Goal: Navigation & Orientation: Find specific page/section

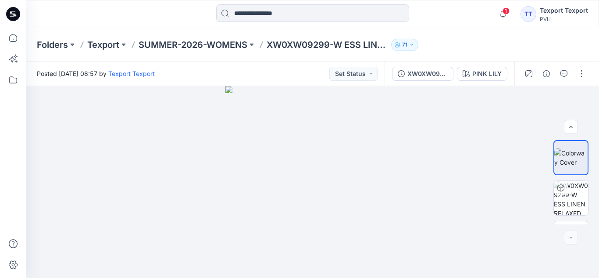
scroll to position [32, 0]
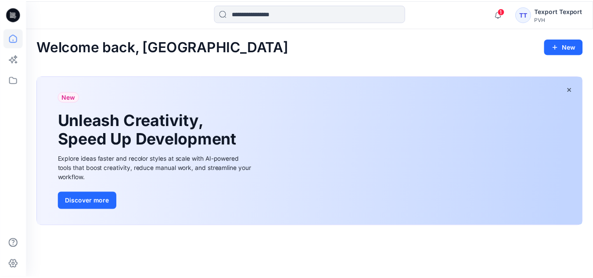
scroll to position [189, 0]
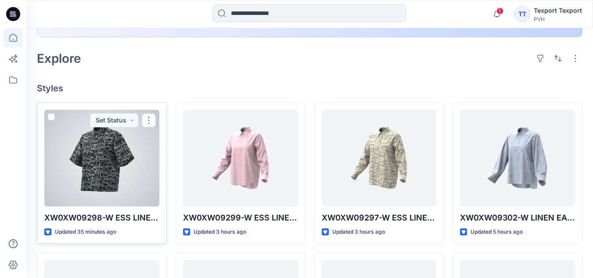
click at [89, 165] on div at bounding box center [101, 158] width 115 height 96
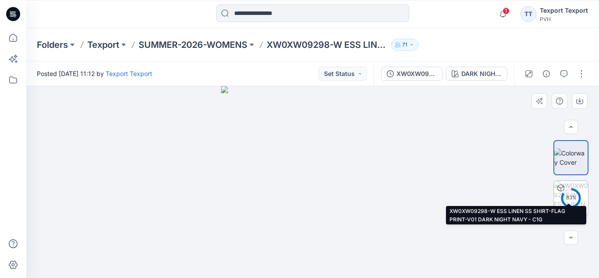
scroll to position [32, 0]
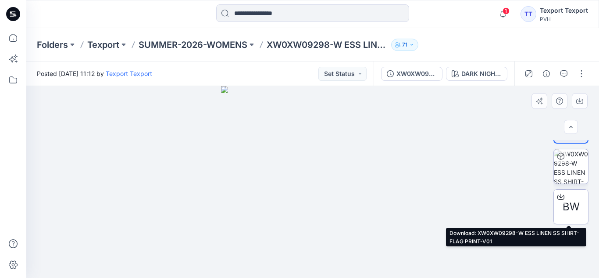
click at [567, 201] on span "BW" at bounding box center [571, 207] width 17 height 16
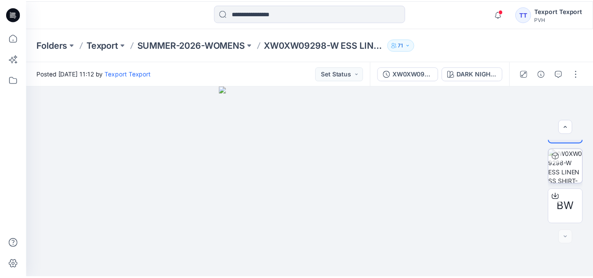
scroll to position [189, 0]
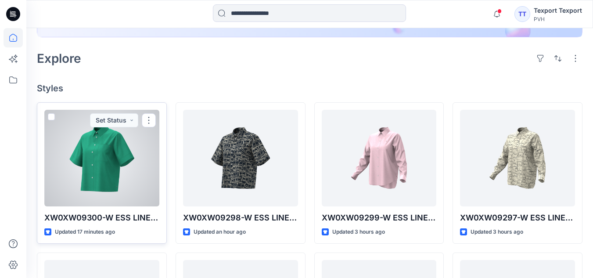
click at [110, 184] on div at bounding box center [101, 158] width 115 height 96
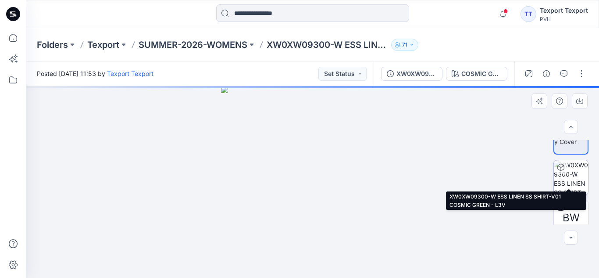
scroll to position [32, 0]
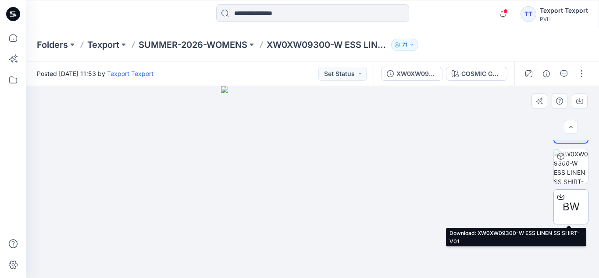
click at [573, 205] on span "BW" at bounding box center [571, 207] width 17 height 16
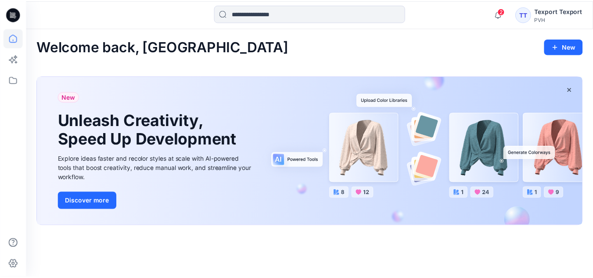
scroll to position [189, 0]
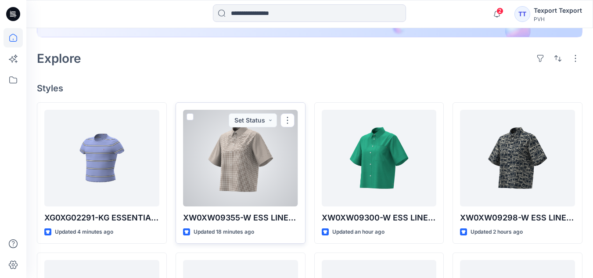
click at [263, 174] on div at bounding box center [240, 158] width 115 height 96
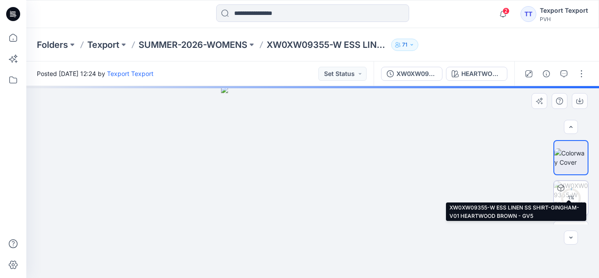
scroll to position [32, 0]
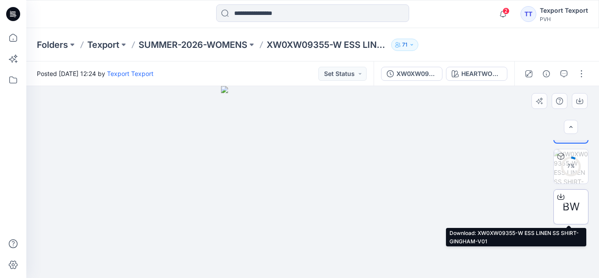
click at [569, 206] on span "BW" at bounding box center [571, 207] width 17 height 16
